Goal: Task Accomplishment & Management: Complete application form

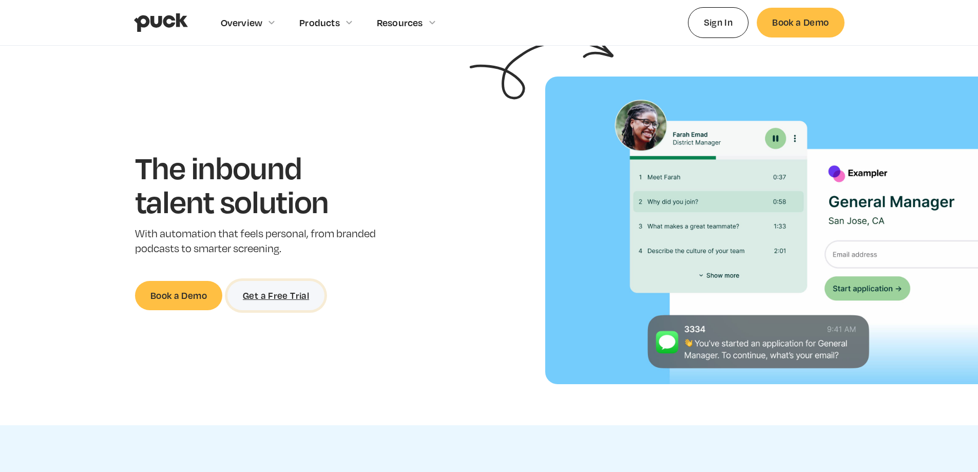
scroll to position [51, 0]
click at [280, 298] on link "Get a Free Trial" at bounding box center [275, 294] width 97 height 29
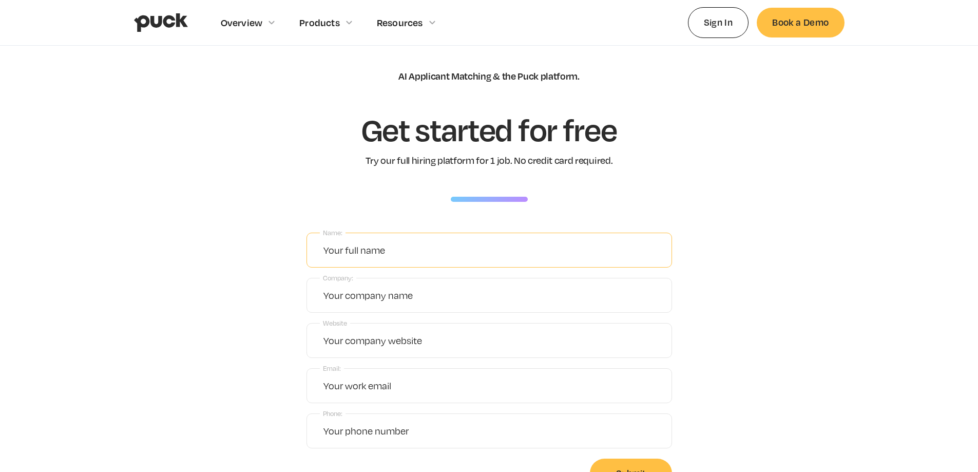
click at [385, 246] on input "Name:" at bounding box center [490, 250] width 366 height 35
type input "[PERSON_NAME]"
type input "[GEOGRAPHIC_DATA]"
type input "[DOMAIN_NAME]"
type input "[EMAIL_ADDRESS][DOMAIN_NAME]"
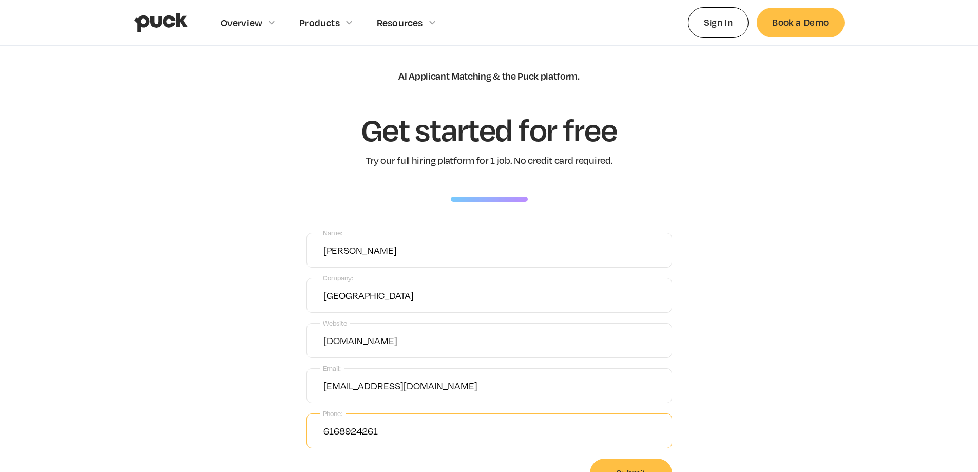
type input "6168924261"
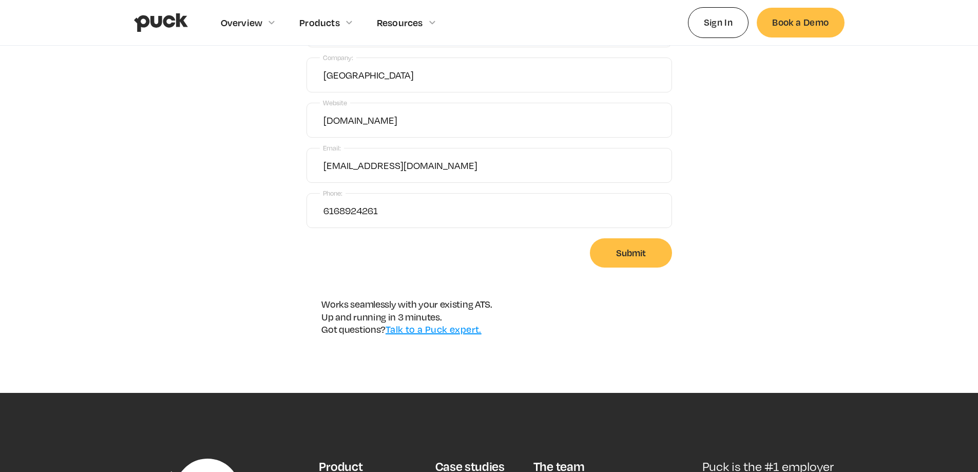
scroll to position [221, 0]
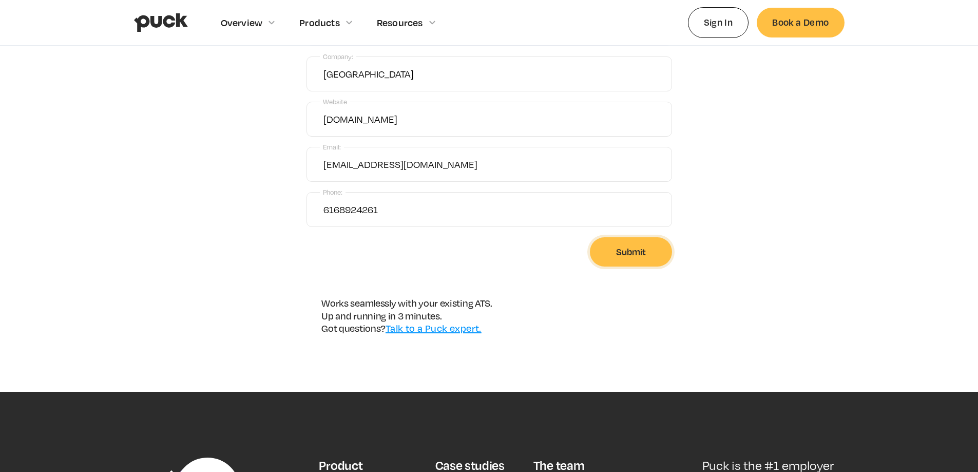
click at [629, 262] on input "Submit" at bounding box center [631, 251] width 82 height 29
type input "Please wait..."
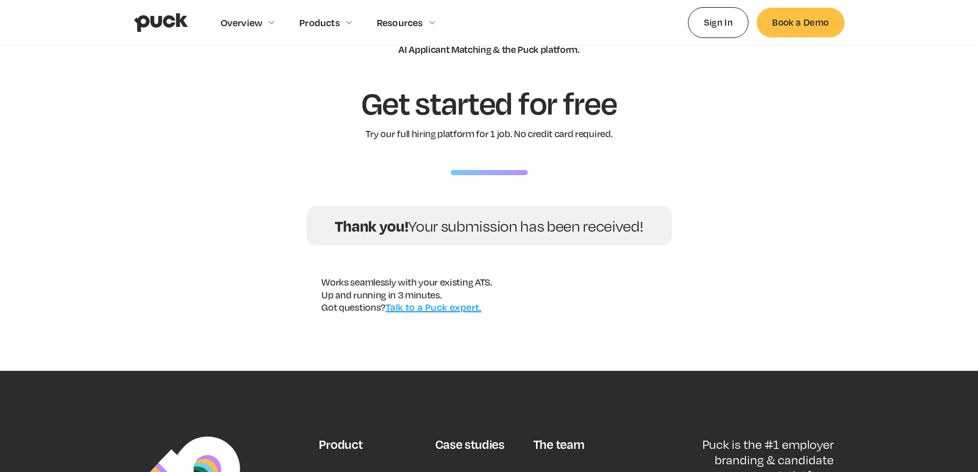
scroll to position [0, 0]
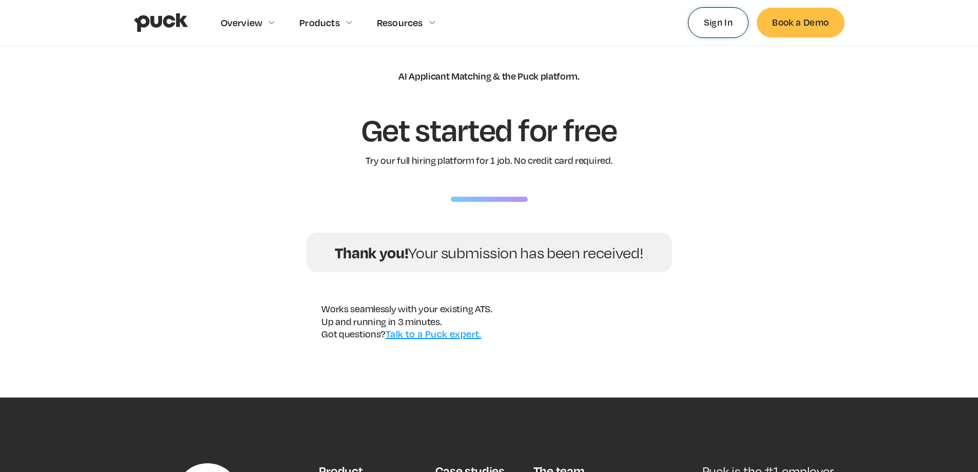
click at [715, 24] on link "Sign In" at bounding box center [718, 22] width 61 height 30
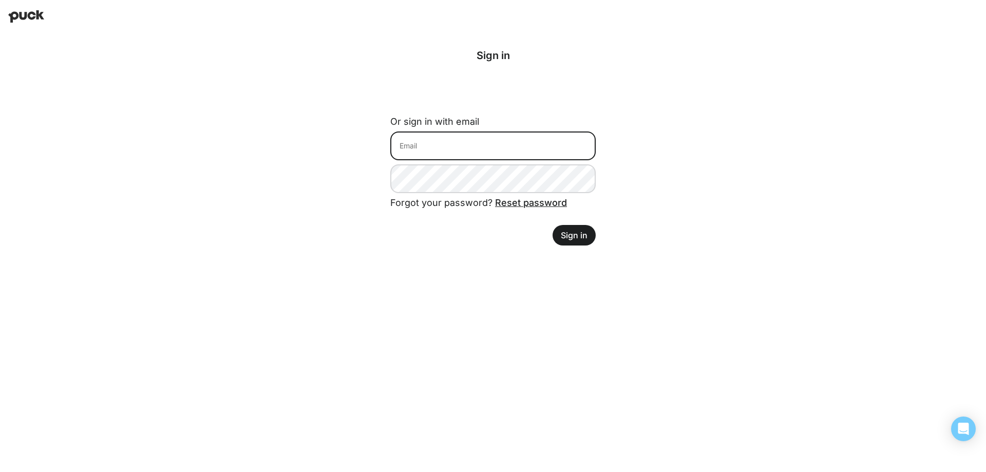
click at [463, 146] on input at bounding box center [492, 145] width 205 height 29
type input "[EMAIL_ADDRESS][DOMAIN_NAME]"
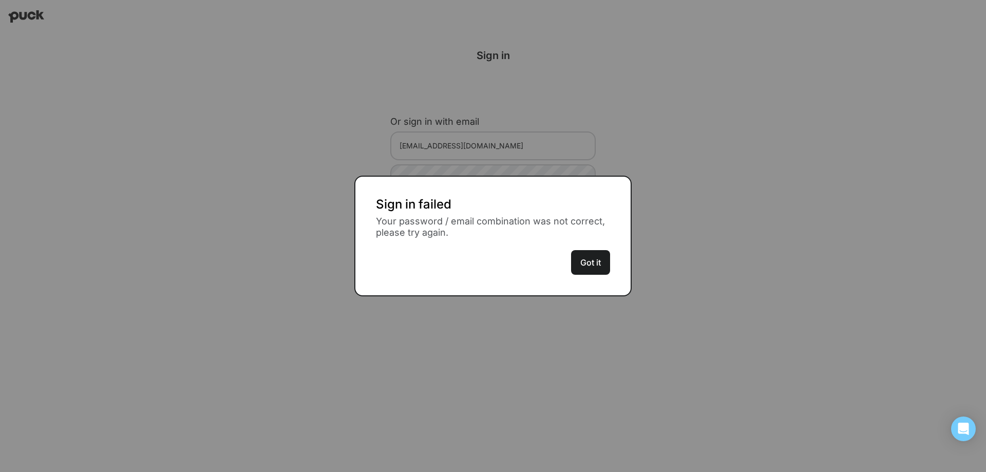
click at [605, 280] on div "Sign in failed Your password / email combination was not correct, please try ag…" at bounding box center [492, 236] width 277 height 121
click at [596, 270] on button "Got it" at bounding box center [590, 262] width 39 height 25
